Goal: Check status: Check status

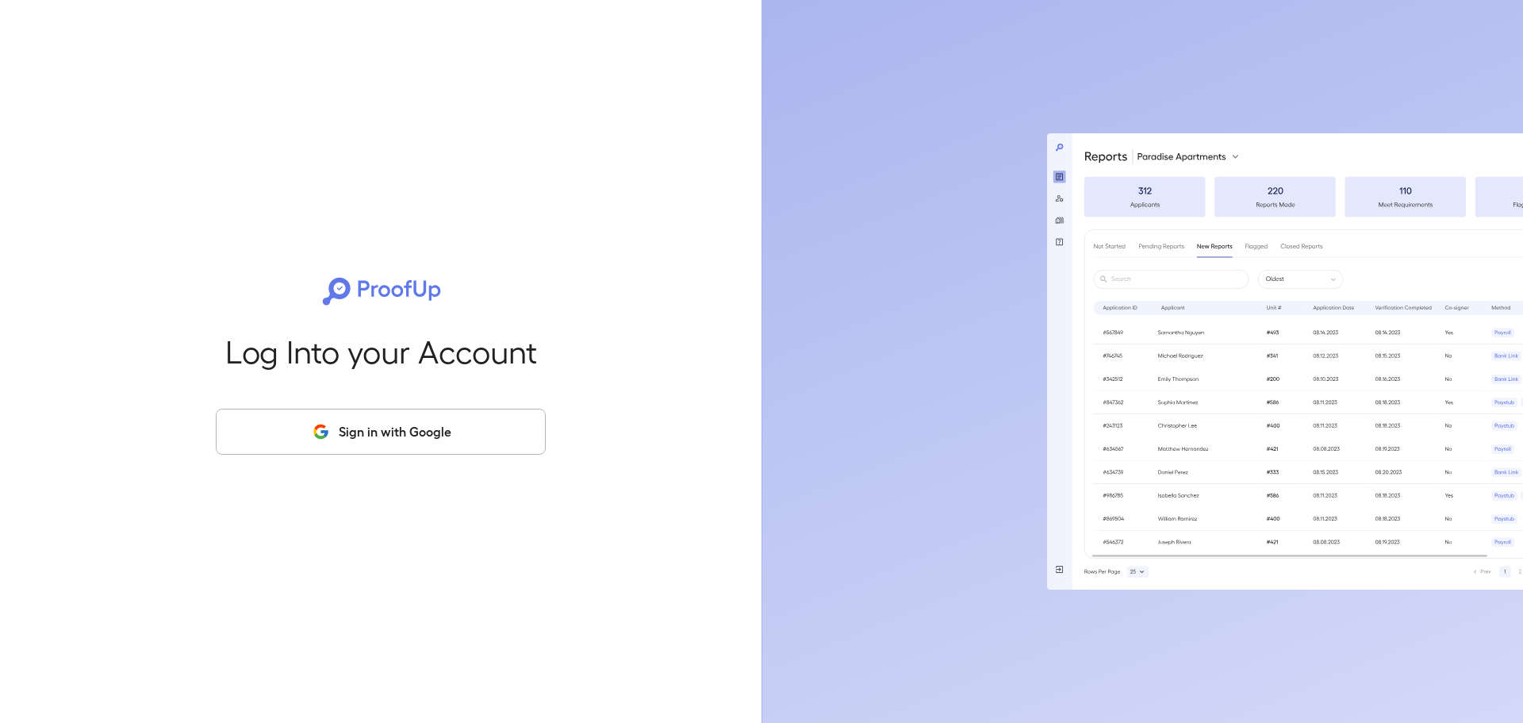
click at [351, 425] on button "Sign in with Google" at bounding box center [381, 431] width 330 height 46
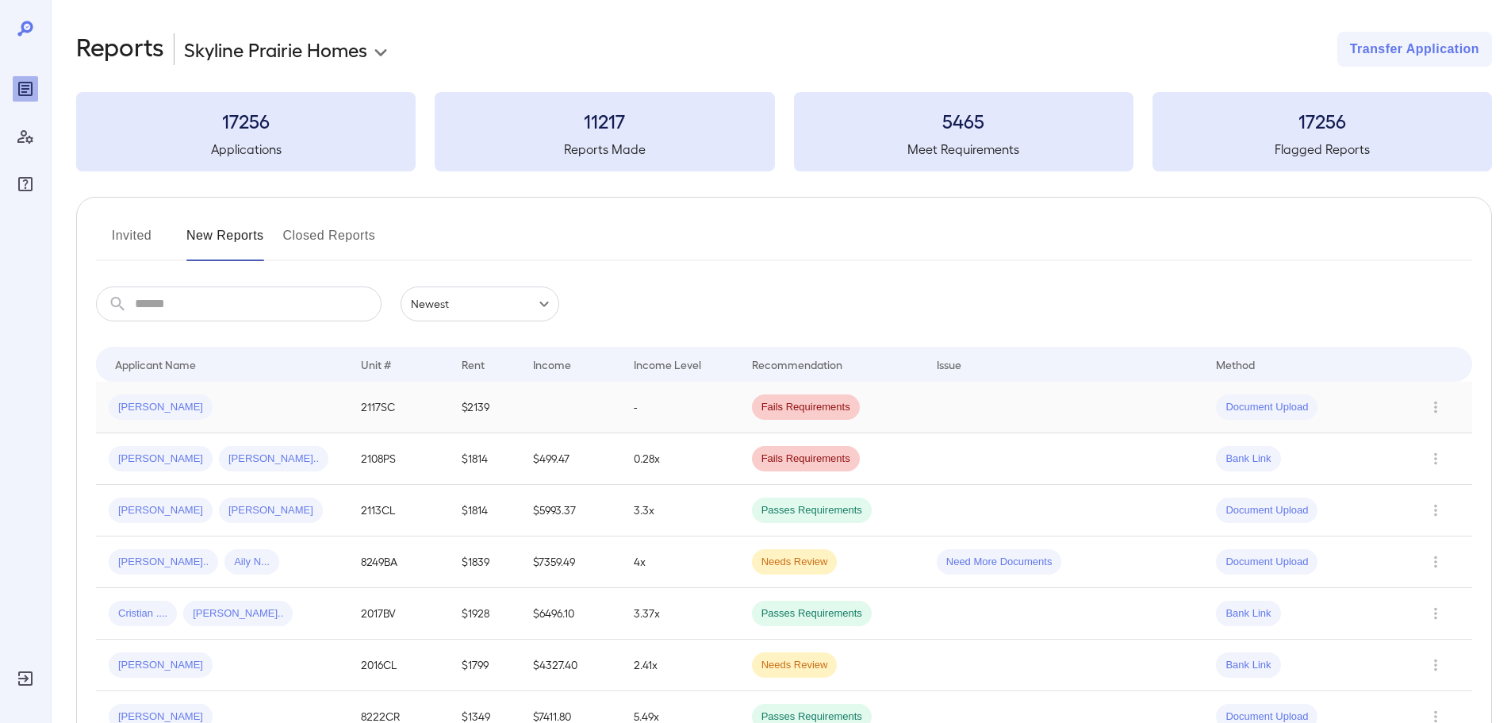
click at [696, 414] on td "-" at bounding box center [680, 408] width 118 height 52
